Goal: Transaction & Acquisition: Purchase product/service

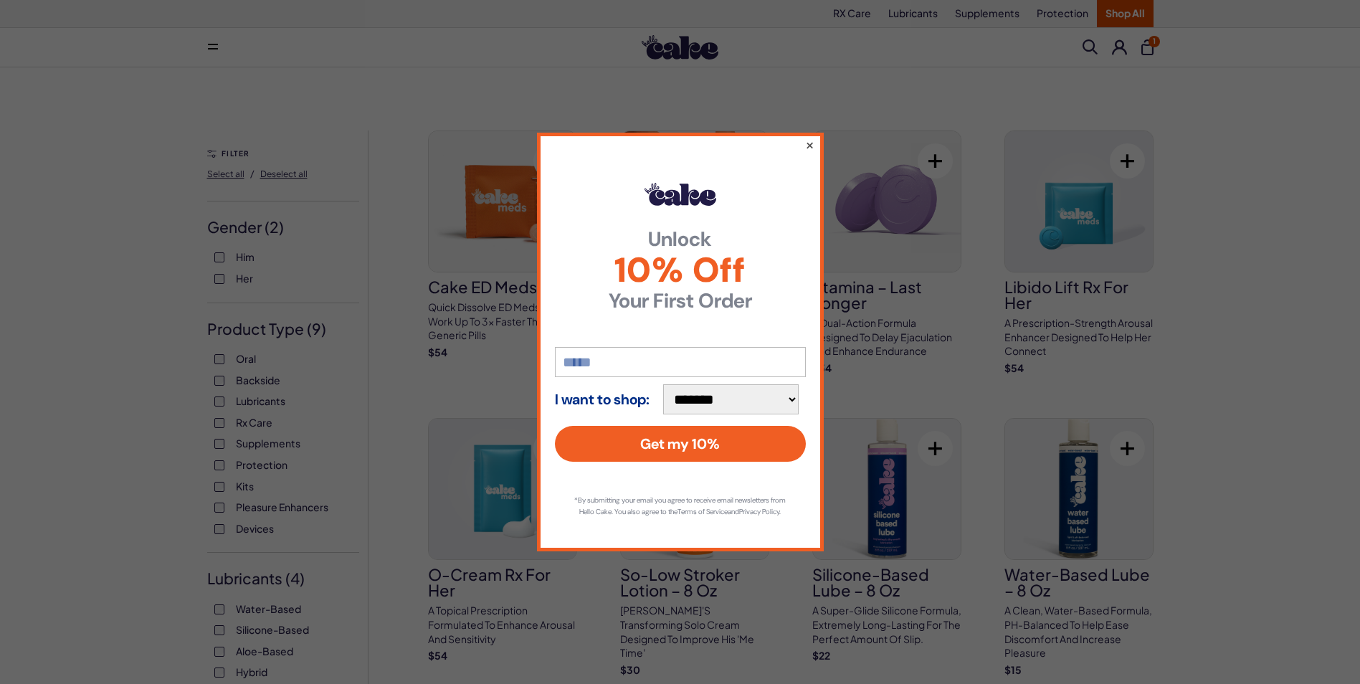
click at [814, 138] on button "×" at bounding box center [808, 144] width 9 height 17
click at [806, 140] on button "×" at bounding box center [808, 144] width 9 height 17
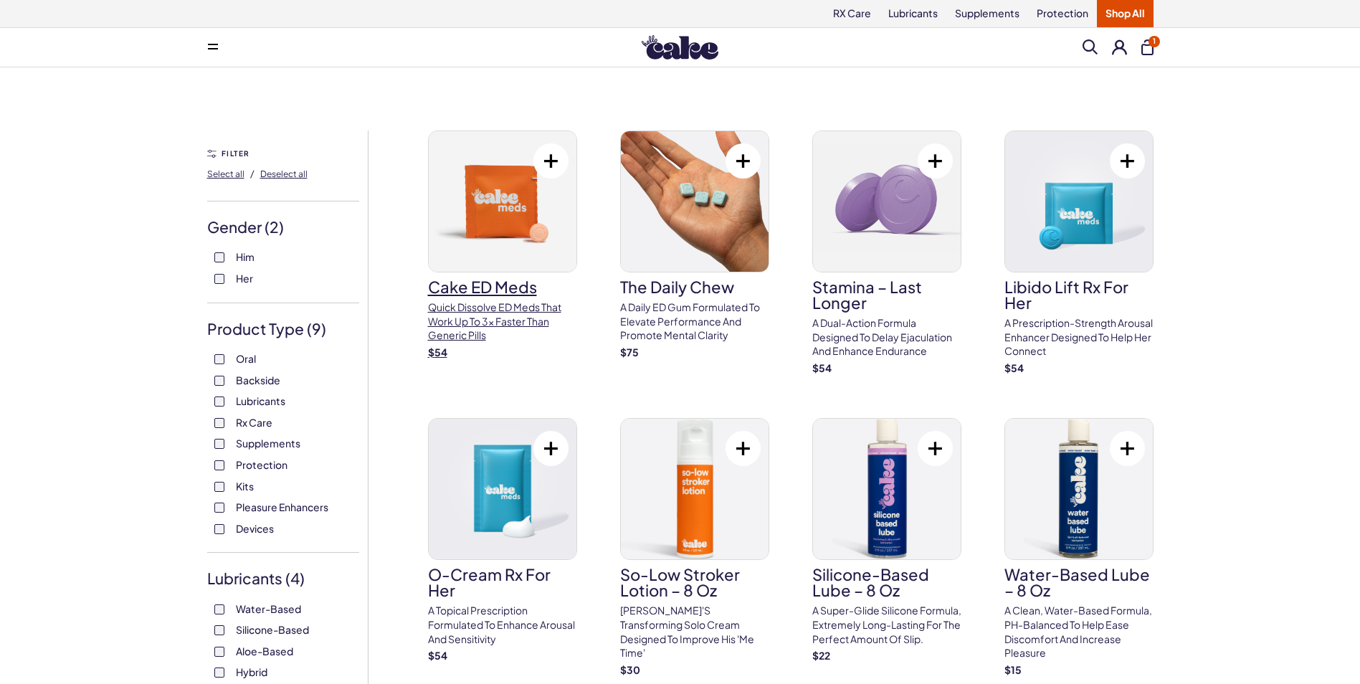
click at [544, 322] on p "Quick dissolve ED Meds that work up to 3x faster than generic pills" at bounding box center [502, 321] width 149 height 42
